Goal: Task Accomplishment & Management: Manage account settings

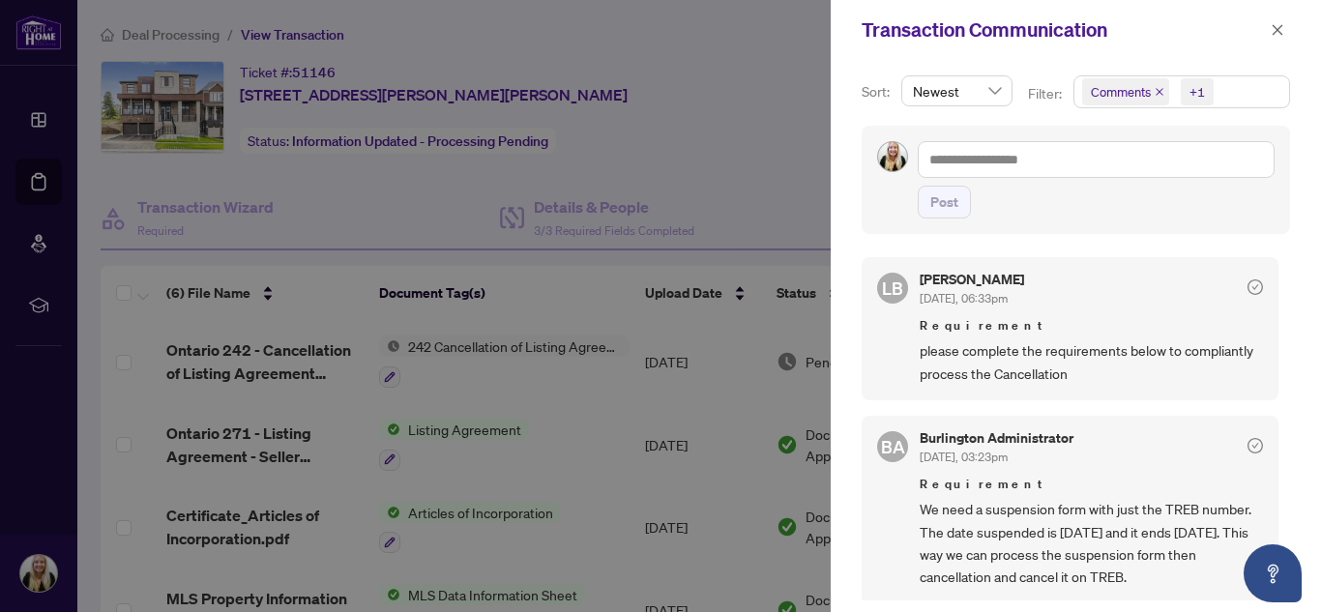
scroll to position [193, 0]
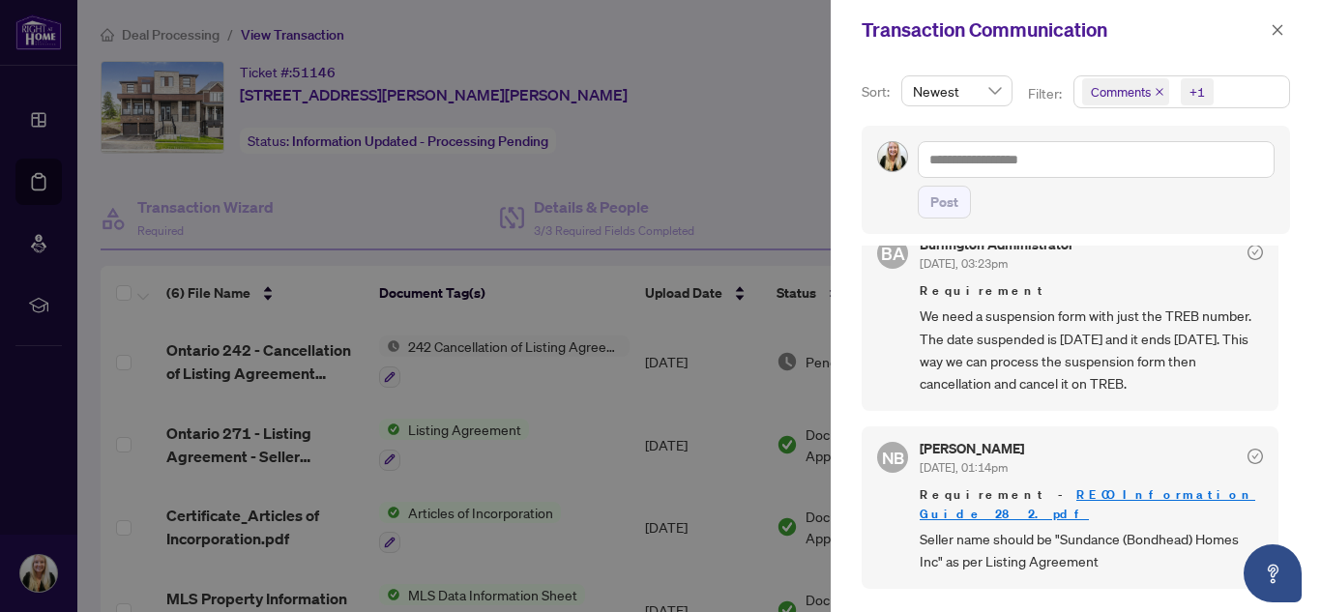
click at [40, 171] on div at bounding box center [660, 306] width 1321 height 612
click at [1278, 28] on icon "close" at bounding box center [1277, 30] width 14 height 14
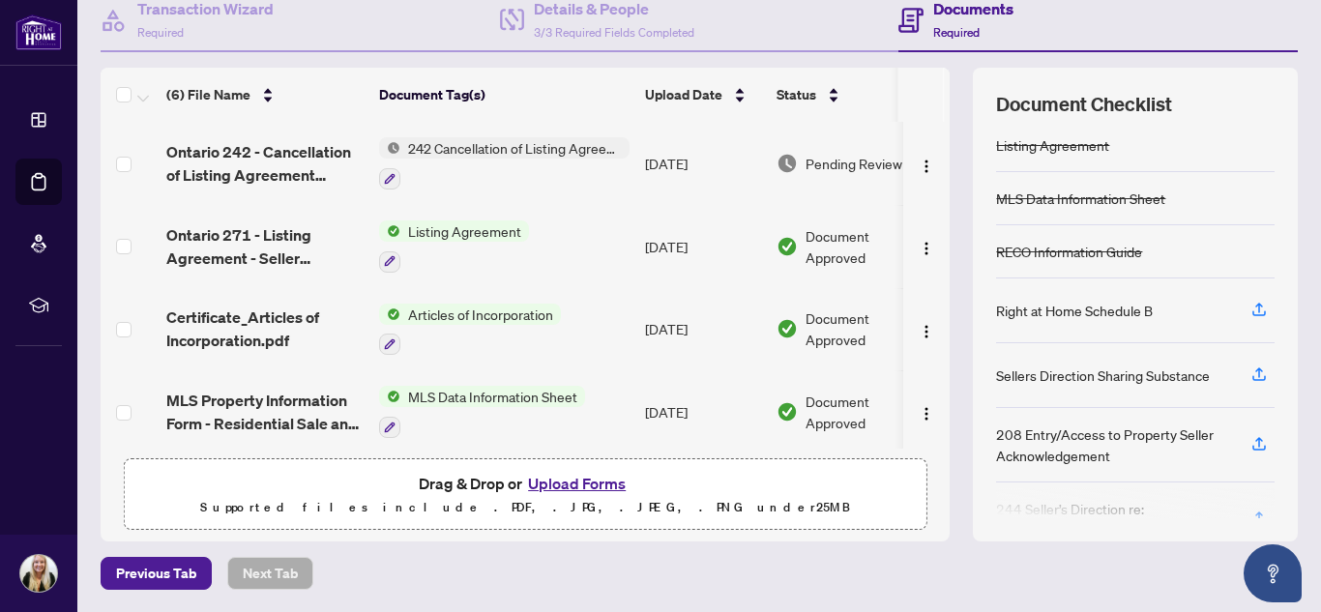
scroll to position [182, 0]
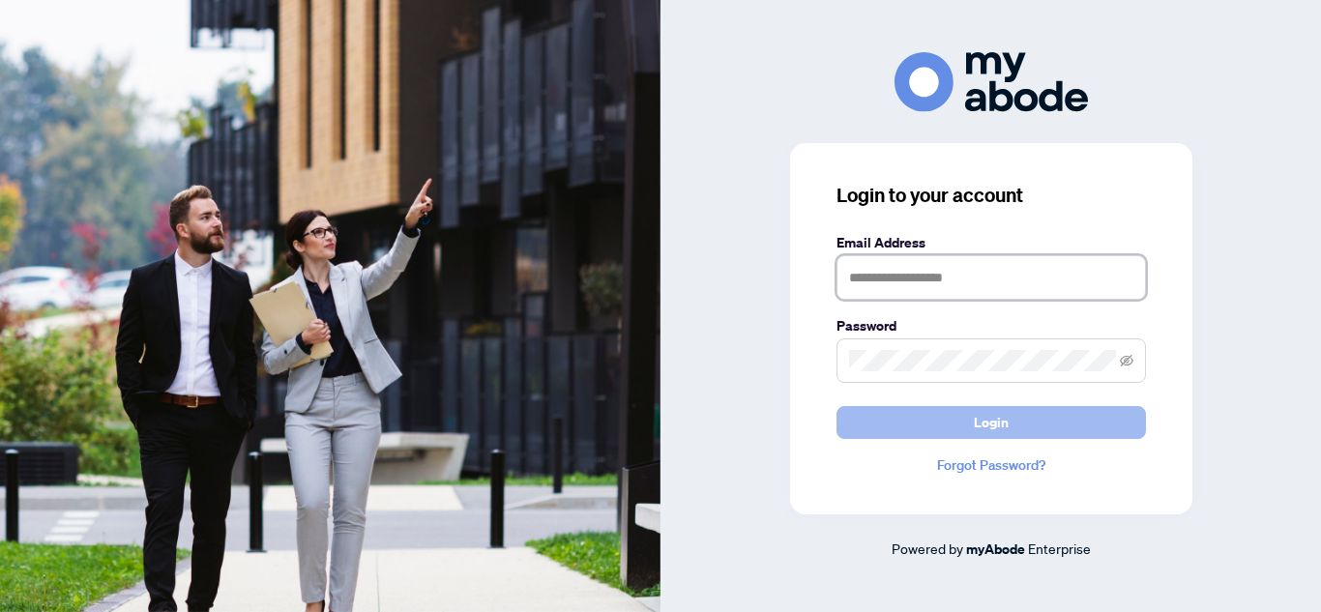
type input "**********"
click at [986, 419] on span "Login" at bounding box center [991, 422] width 35 height 31
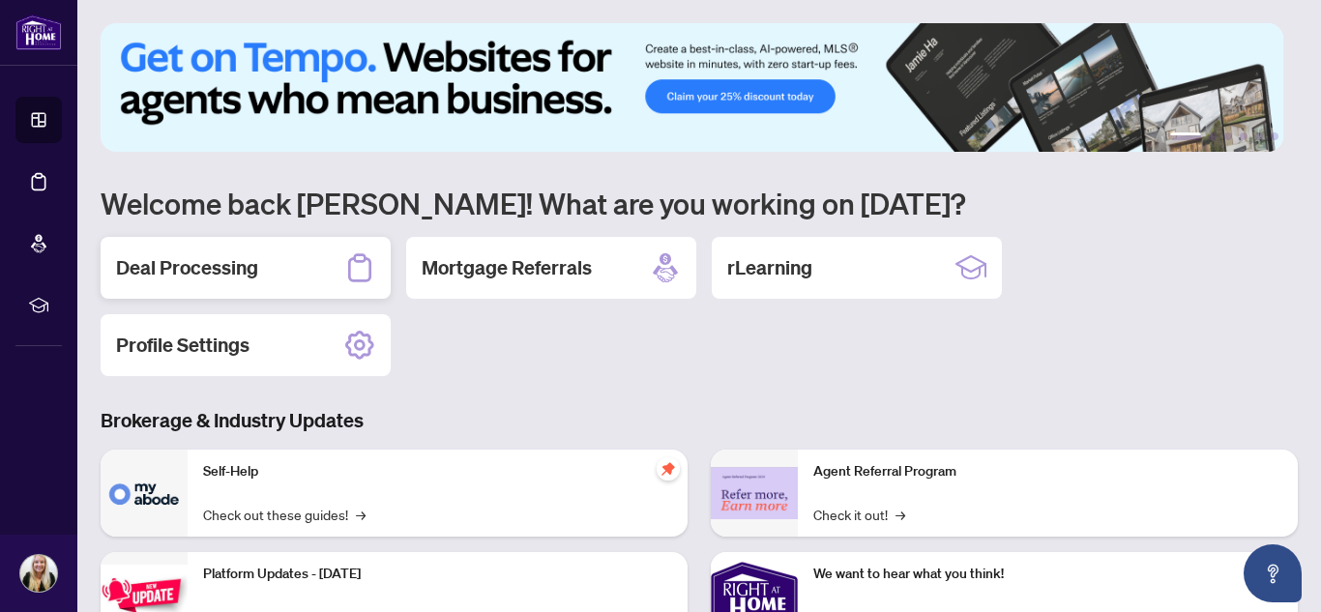
click at [215, 267] on h2 "Deal Processing" at bounding box center [187, 267] width 142 height 27
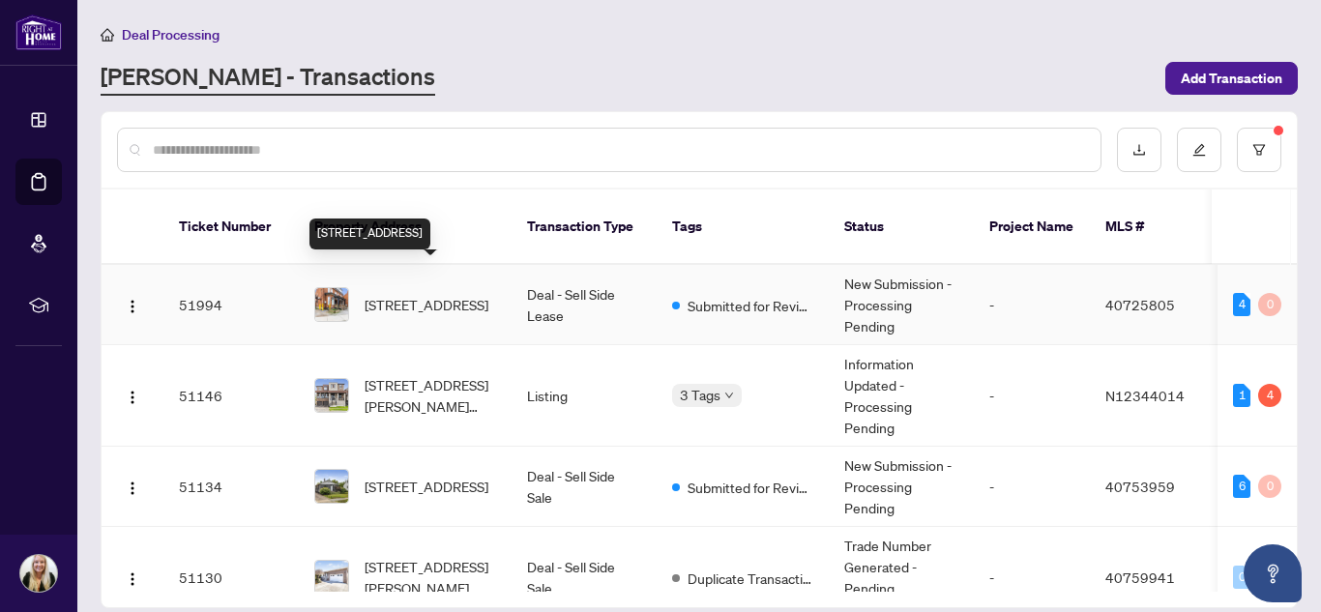
click at [406, 294] on span "[STREET_ADDRESS]" at bounding box center [426, 304] width 124 height 21
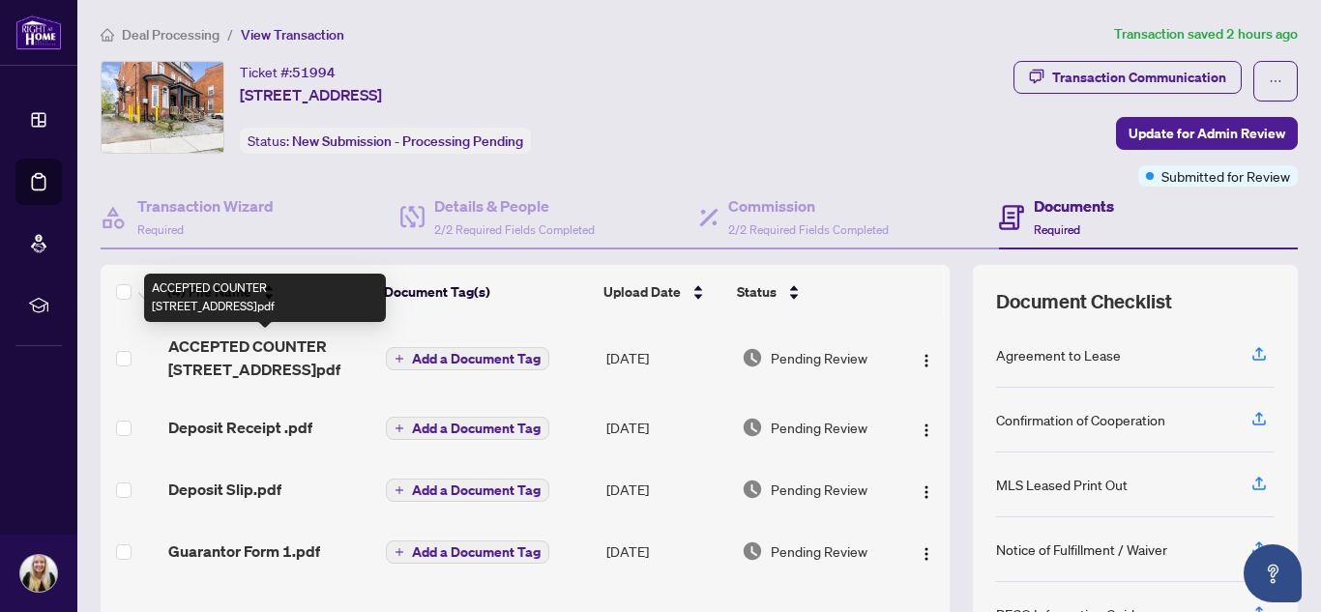
click at [209, 361] on span "ACCEPTED COUNTER [STREET_ADDRESS]pdf" at bounding box center [269, 357] width 203 height 46
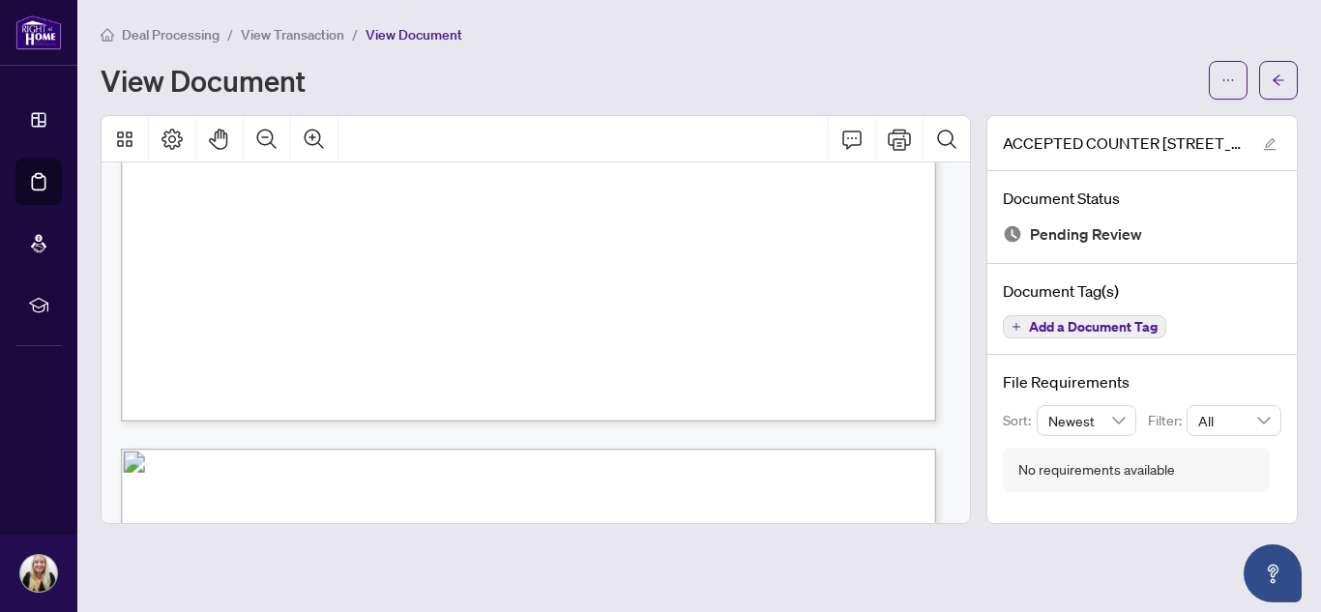
scroll to position [4060, 0]
drag, startPoint x: 127, startPoint y: 245, endPoint x: 895, endPoint y: 246, distance: 768.6
click at [895, 246] on span "$,4(498(.7,,9/(99/082,(8,08*54+09054(2:6549/,2(4+257+7,*,0;04.3549…" at bounding box center [551, 250] width 848 height 14
